Goal: Transaction & Acquisition: Purchase product/service

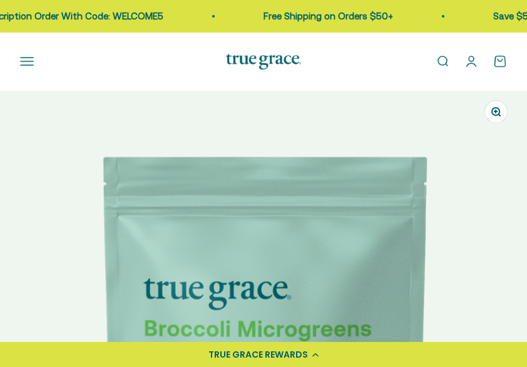
click at [75, 230] on img at bounding box center [263, 354] width 527 height 527
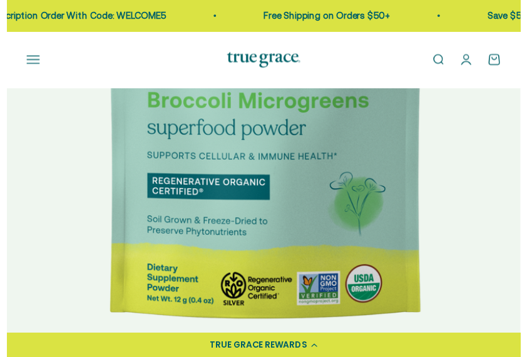
scroll to position [250, 0]
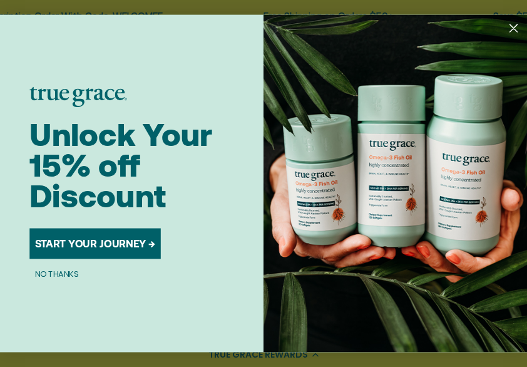
click at [510, 28] on icon "Close dialog" at bounding box center [514, 28] width 8 height 8
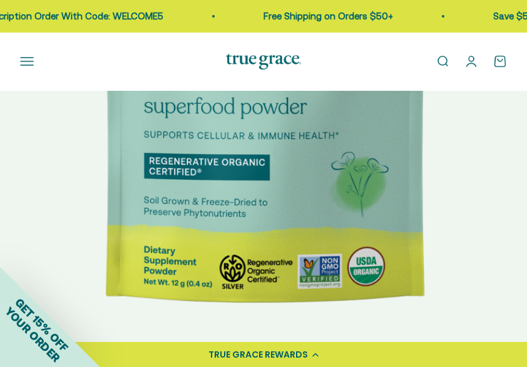
click at [459, 181] on img at bounding box center [263, 103] width 527 height 527
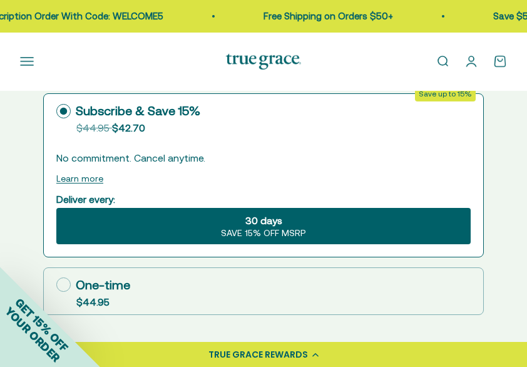
scroll to position [826, 0]
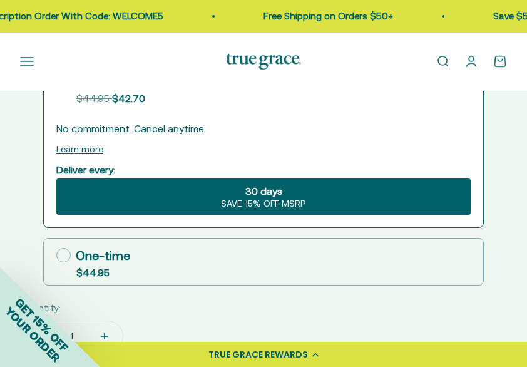
click at [369, 188] on div "30 days SAVE 15% OFF MSRP" at bounding box center [263, 196] width 414 height 36
click at [56, 178] on input "30 days SAVE 15% OFF MSRP" at bounding box center [56, 178] width 1 height 1
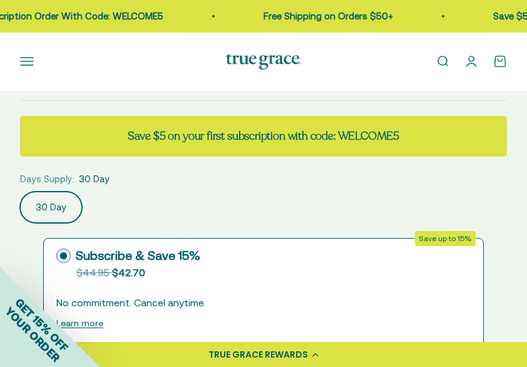
scroll to position [651, 0]
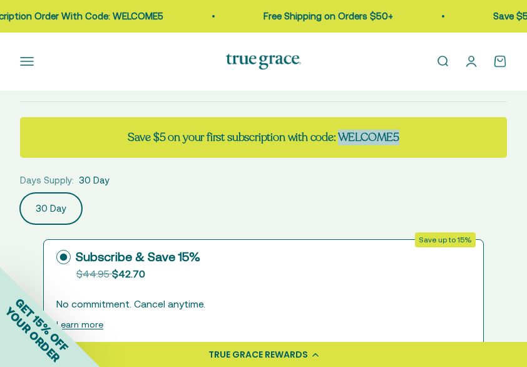
drag, startPoint x: 408, startPoint y: 138, endPoint x: 340, endPoint y: 139, distance: 68.2
click at [340, 139] on div "Save $5 on your first subscription with code: WELCOME5" at bounding box center [263, 137] width 487 height 41
copy strong "WELCOME5"
click at [64, 208] on label "30 Day" at bounding box center [51, 208] width 62 height 31
click at [20, 193] on input "30 Day" at bounding box center [19, 192] width 1 height 1
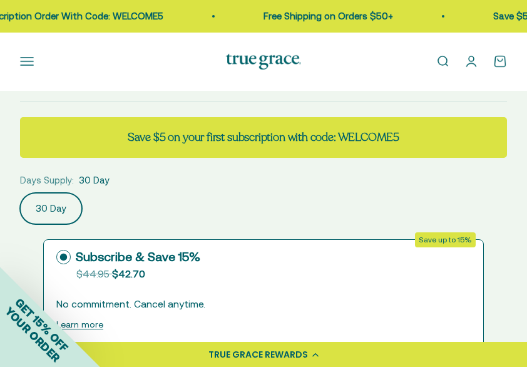
click at [268, 220] on div "30 Day" at bounding box center [263, 208] width 487 height 31
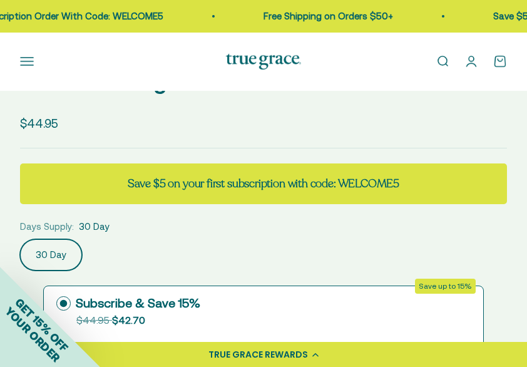
scroll to position [616, 0]
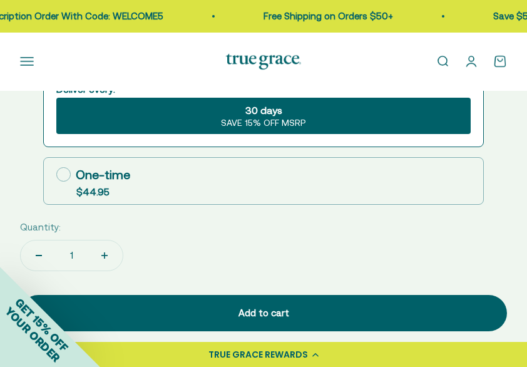
click at [342, 110] on div "30 days SAVE 15% OFF MSRP" at bounding box center [263, 116] width 414 height 36
click at [56, 98] on input "30 days SAVE 15% OFF MSRP" at bounding box center [56, 97] width 1 height 1
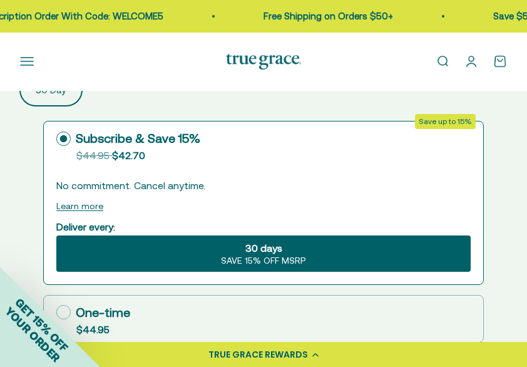
click at [369, 259] on div "30 days SAVE 15% OFF MSRP" at bounding box center [263, 253] width 414 height 36
click at [56, 235] on input "30 days SAVE 15% OFF MSRP" at bounding box center [56, 235] width 1 height 1
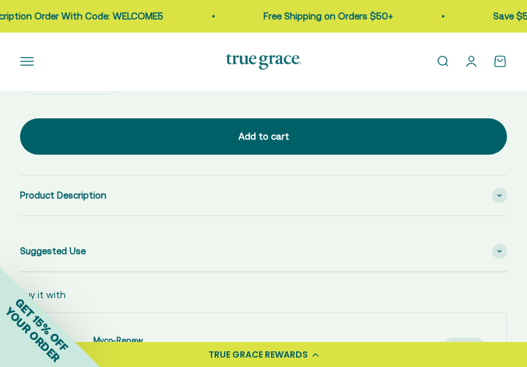
scroll to position [1094, 0]
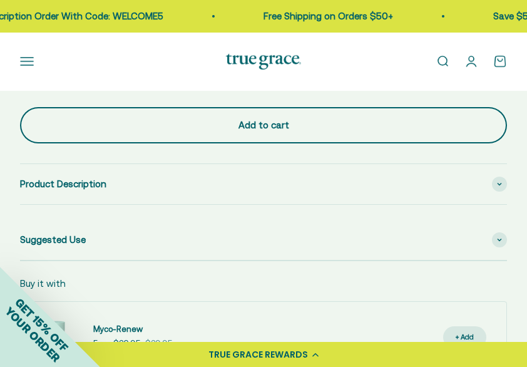
click at [357, 116] on button "Add to cart" at bounding box center [263, 125] width 487 height 36
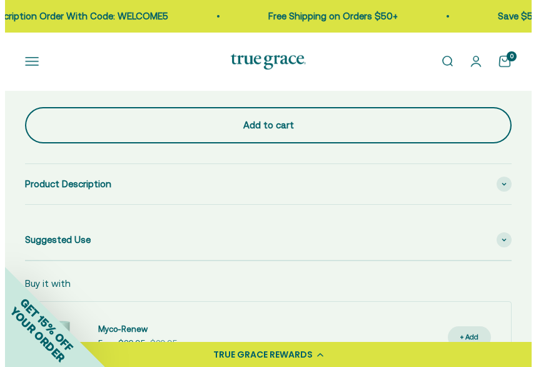
scroll to position [0, 538]
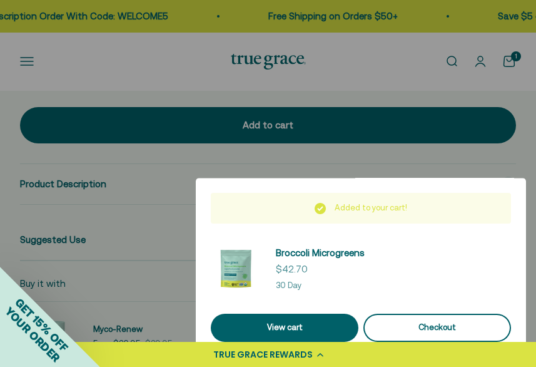
click at [394, 317] on button "Checkout" at bounding box center [438, 327] width 148 height 28
